Goal: Task Accomplishment & Management: Use online tool/utility

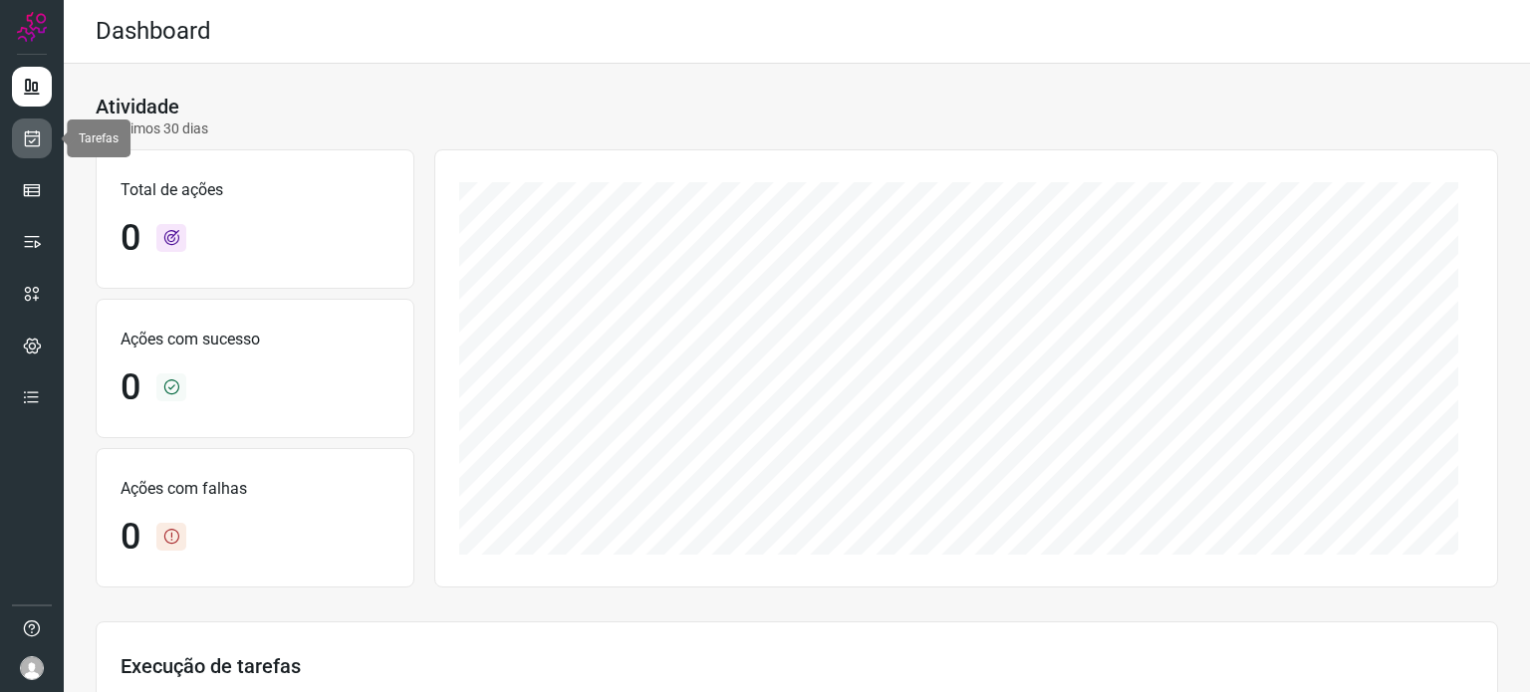
click at [41, 141] on icon at bounding box center [32, 138] width 21 height 20
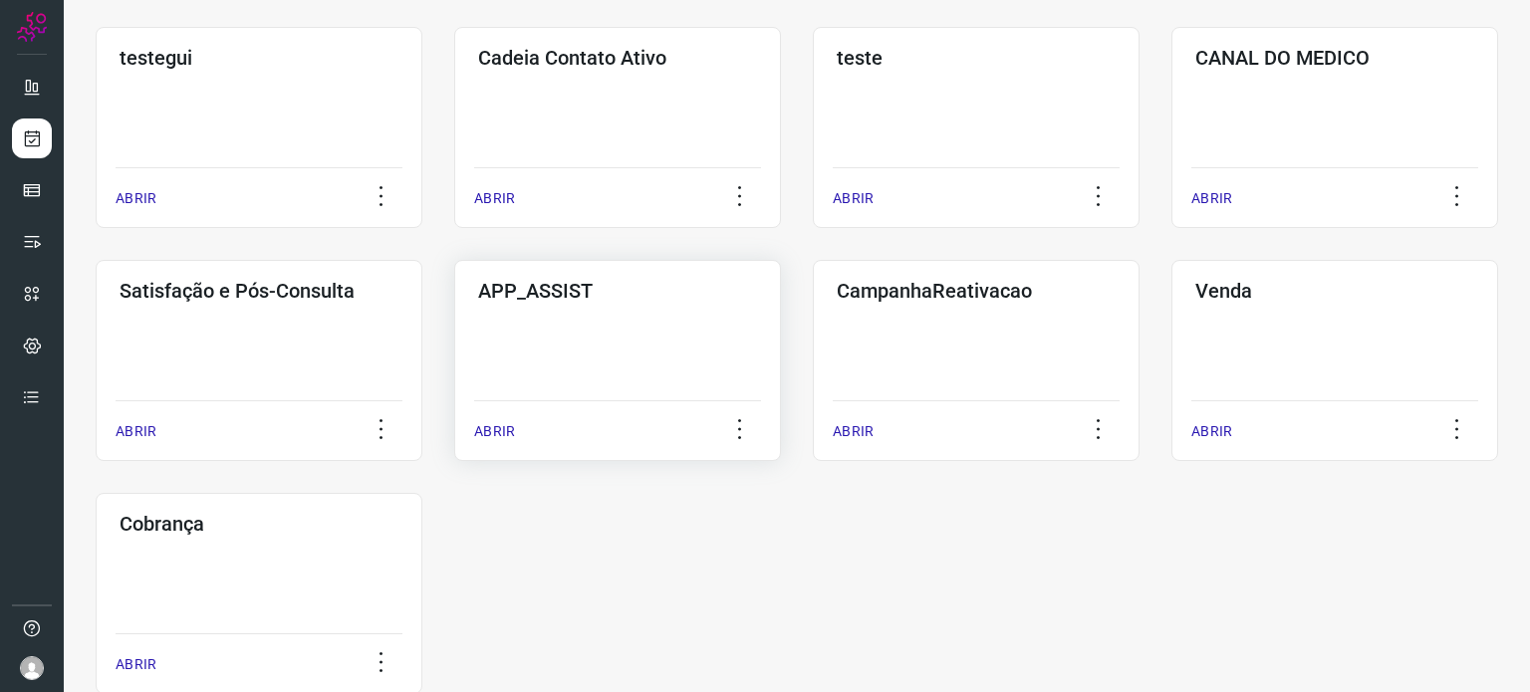
scroll to position [649, 0]
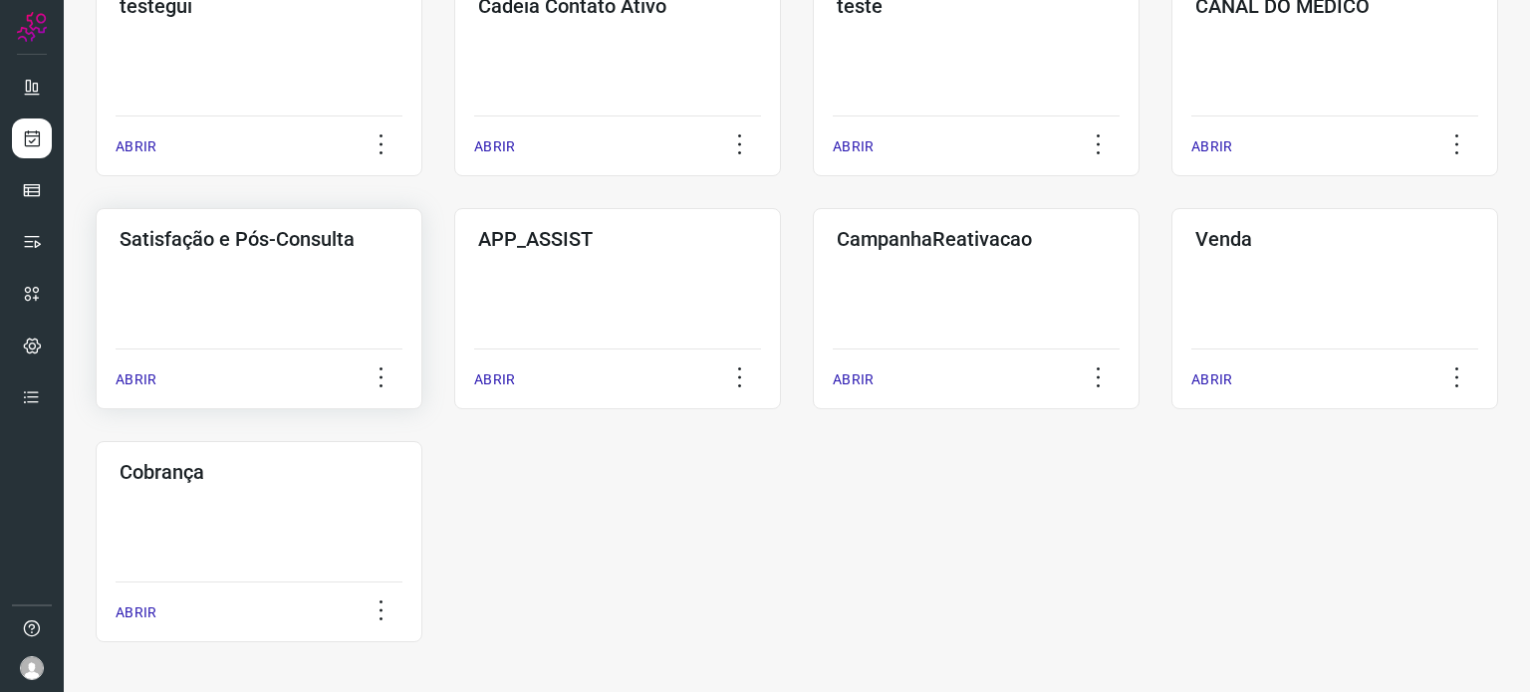
click at [324, 282] on div "Satisfação e Pós-Consulta ABRIR" at bounding box center [259, 308] width 327 height 201
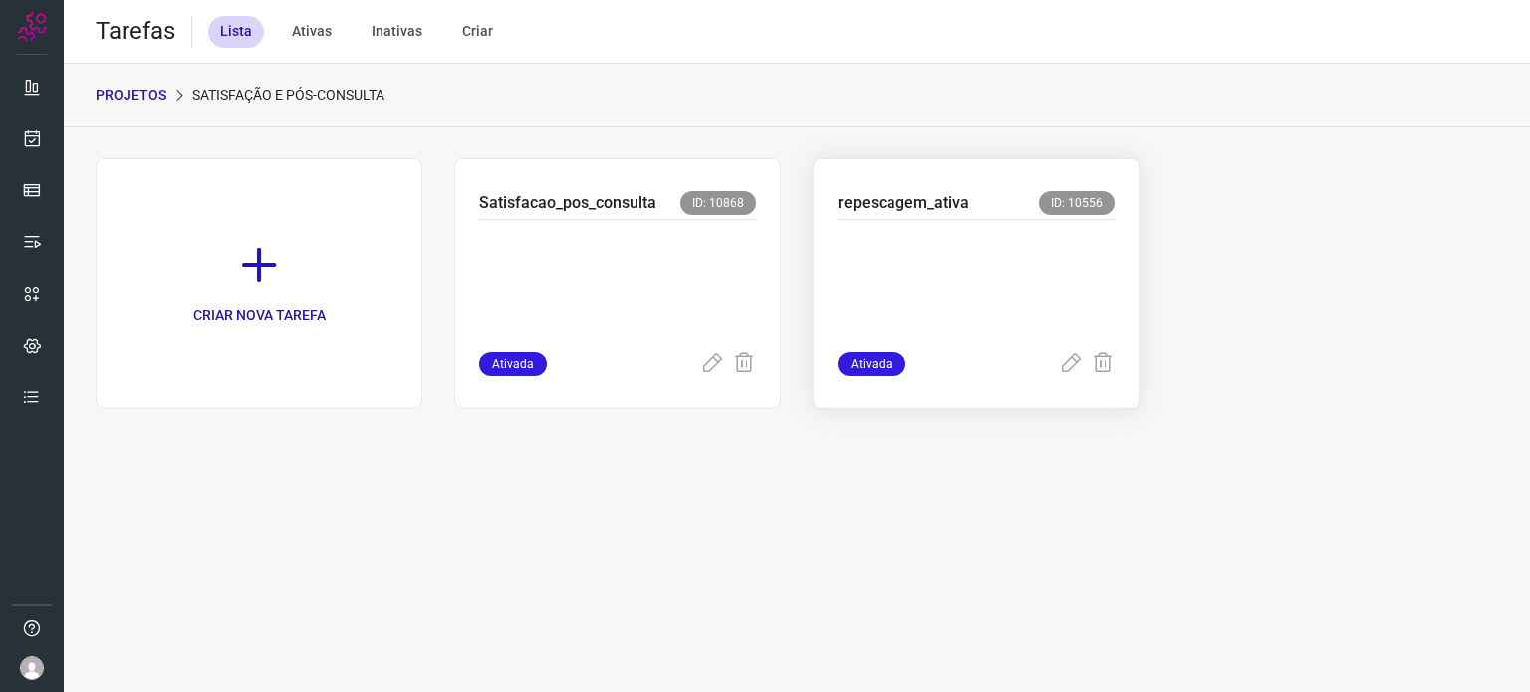
click at [924, 261] on p at bounding box center [975, 282] width 277 height 100
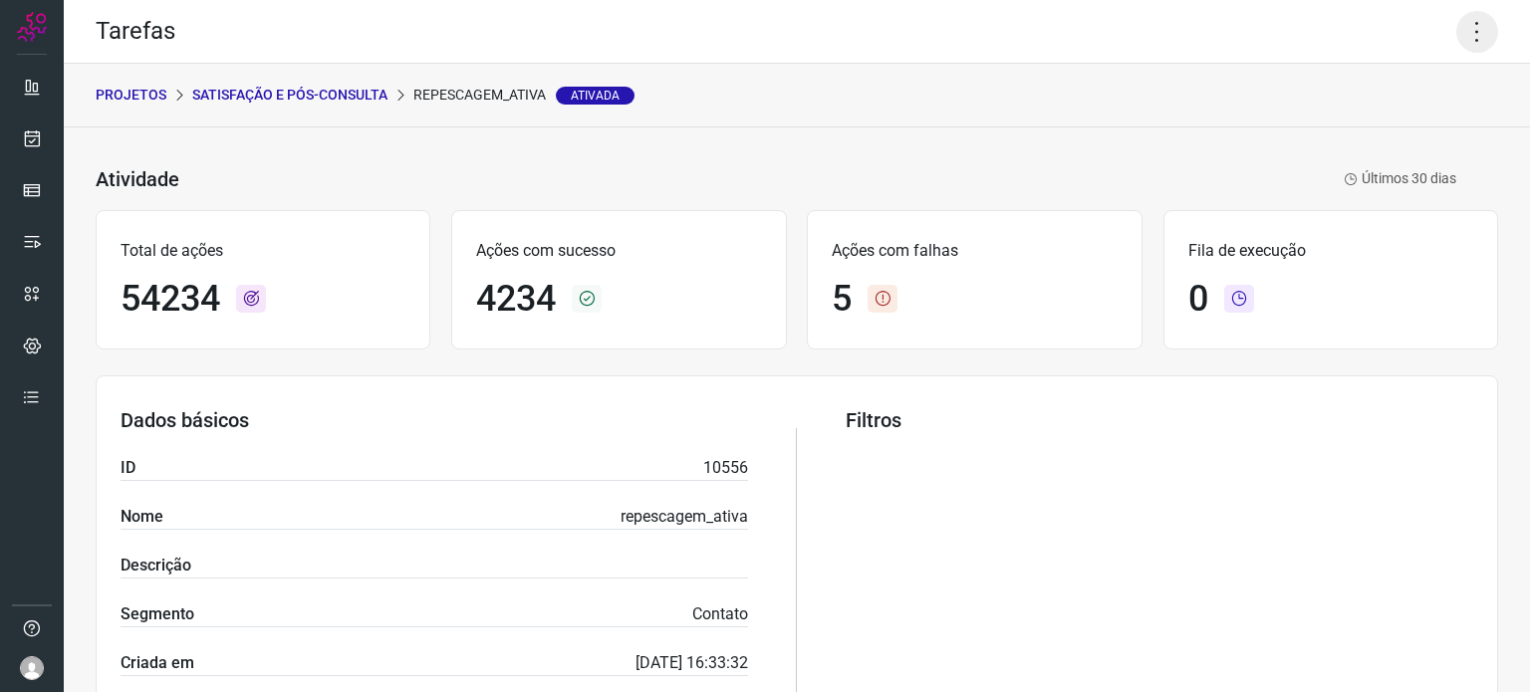
click at [1458, 34] on icon at bounding box center [1477, 32] width 42 height 42
click at [1333, 130] on icon at bounding box center [1326, 130] width 20 height 20
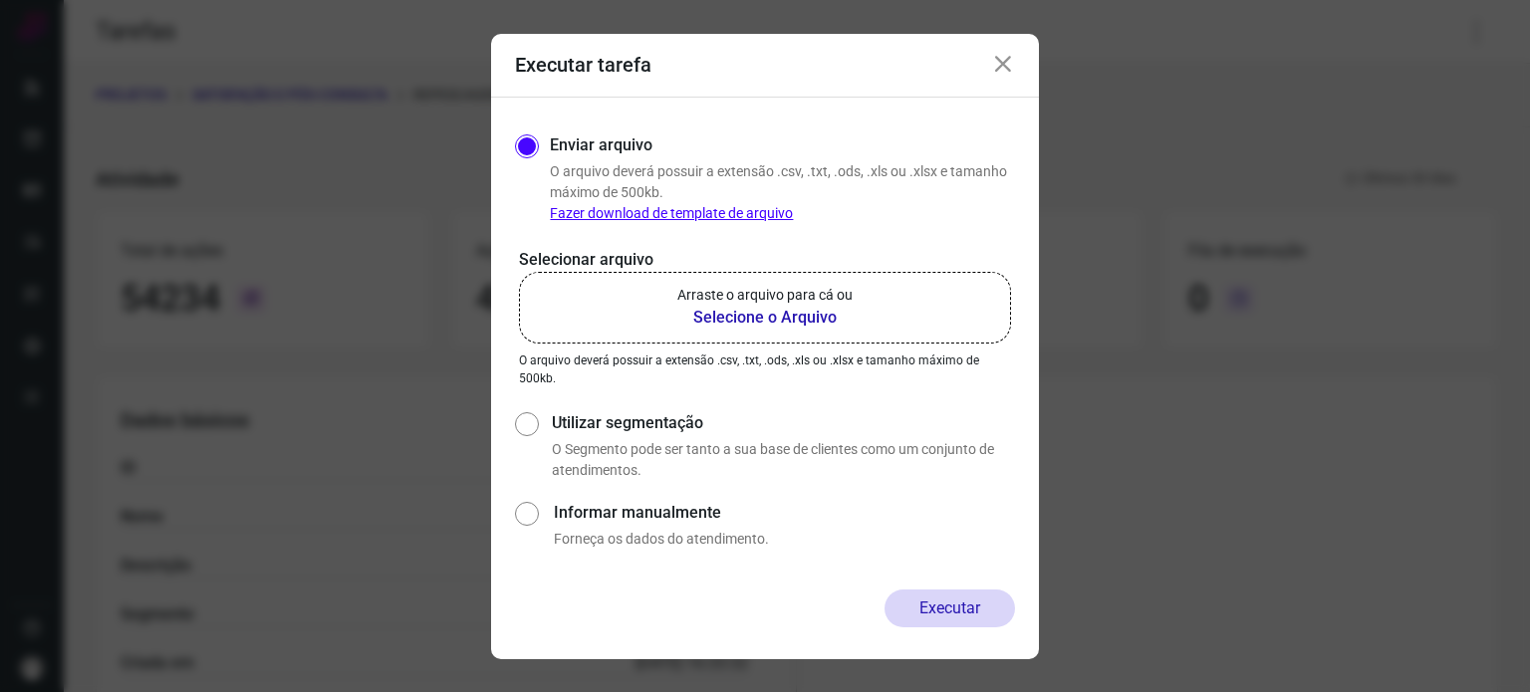
click at [703, 290] on p "Arraste o arquivo para cá ou" at bounding box center [764, 295] width 175 height 21
click at [0, 0] on input "Arraste o arquivo para cá ou Selecione o Arquivo" at bounding box center [0, 0] width 0 height 0
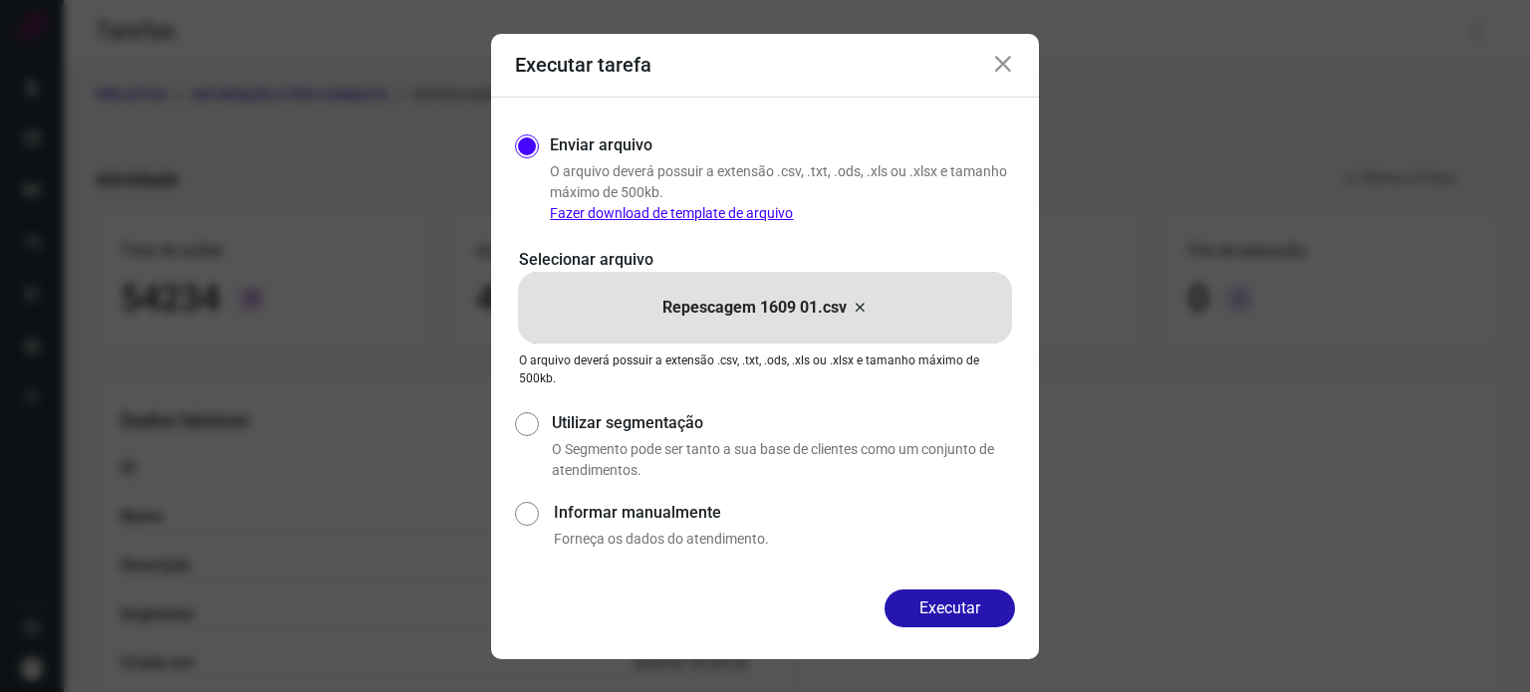
click at [916, 590] on button "Executar" at bounding box center [949, 609] width 130 height 38
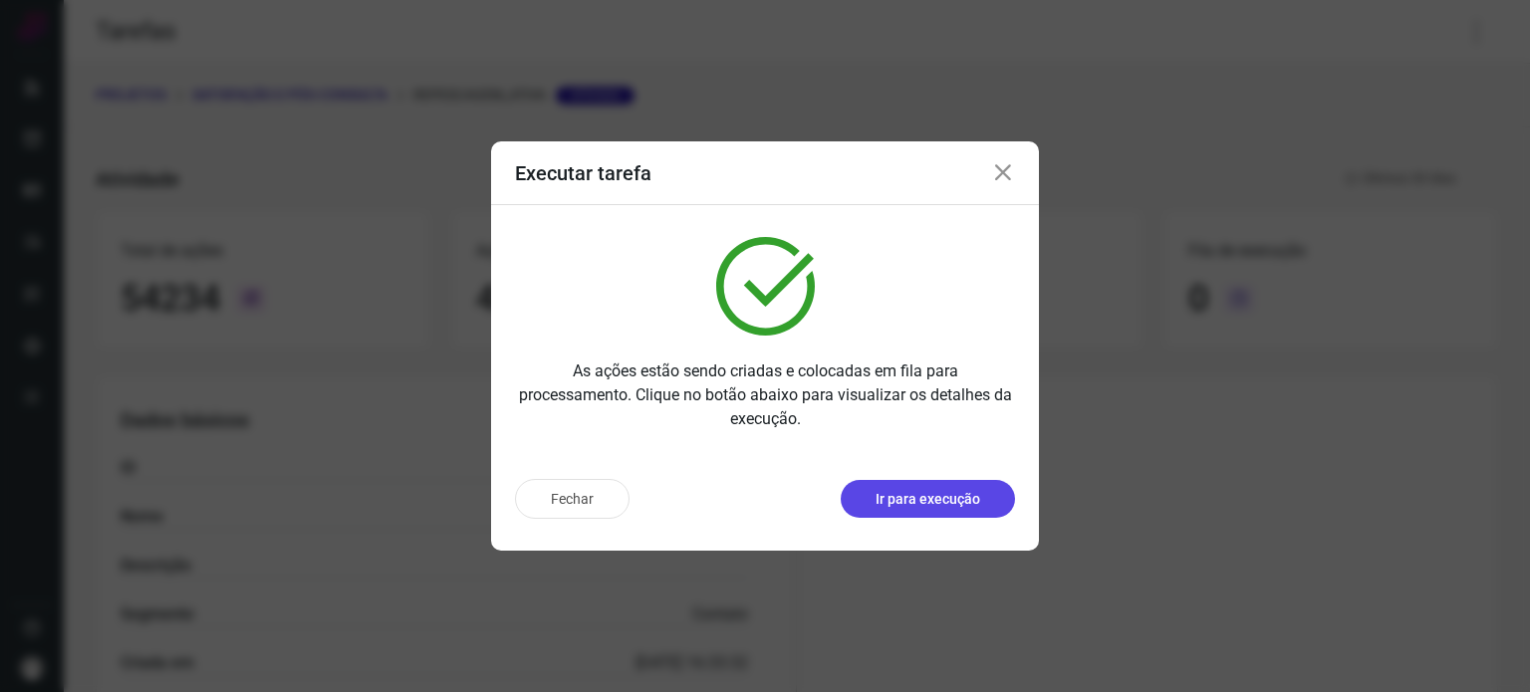
click at [904, 501] on p "Ir para execução" at bounding box center [927, 499] width 105 height 21
